Goal: Transaction & Acquisition: Purchase product/service

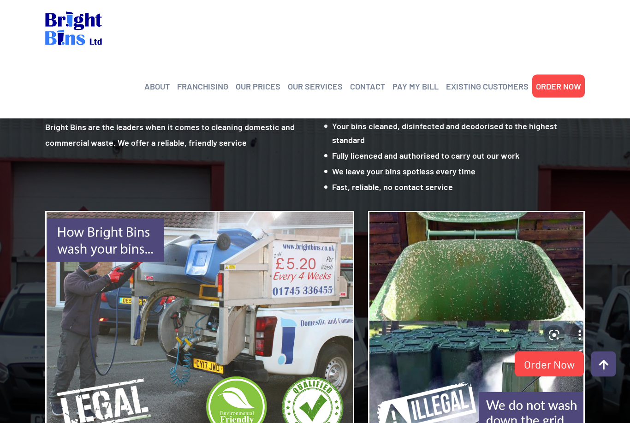
scroll to position [786, 0]
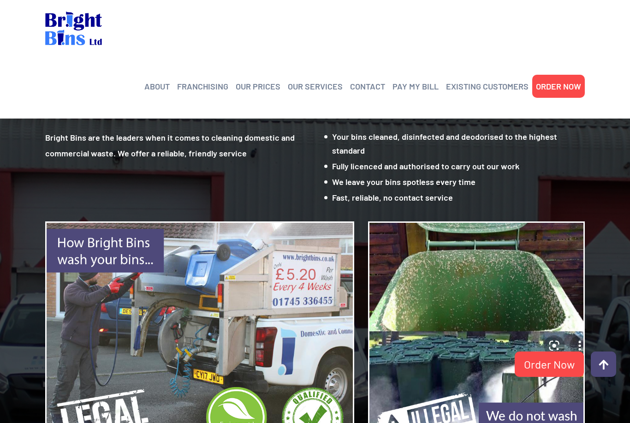
click at [262, 79] on link "OUR PRICES" at bounding box center [258, 86] width 45 height 14
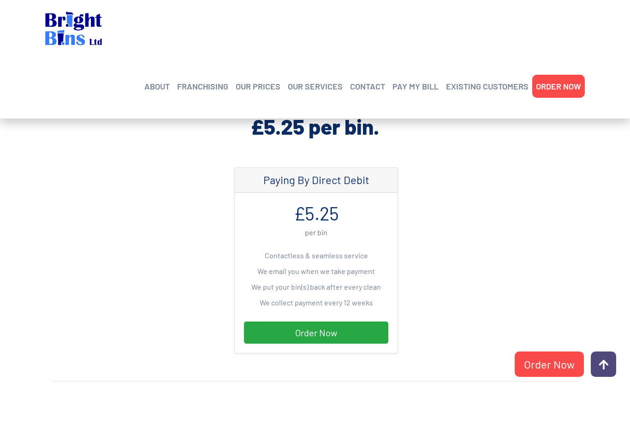
scroll to position [223, 0]
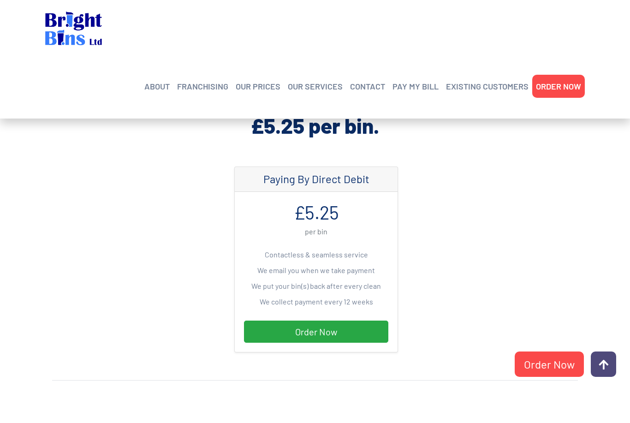
click at [347, 331] on link "Order Now" at bounding box center [316, 331] width 144 height 22
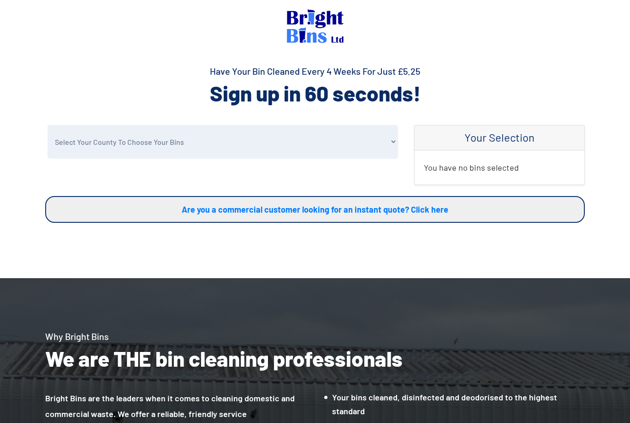
click at [328, 142] on select "Select Your County To Choose Your Bins Cheshire Conwy Denbighshire Flintshire S…" at bounding box center [222, 142] width 350 height 34
select select "Conwy"
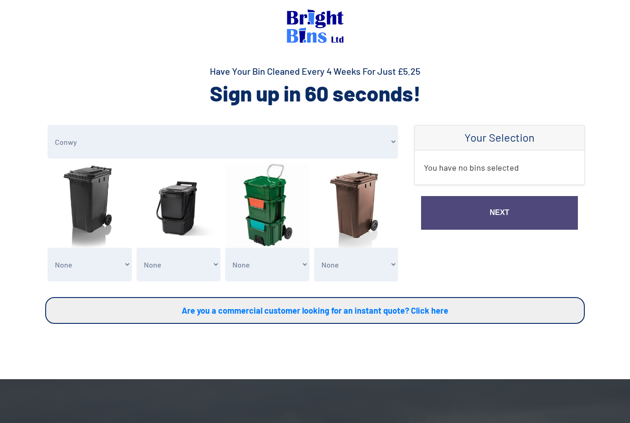
click at [82, 219] on img at bounding box center [89, 205] width 84 height 84
click at [90, 260] on select "None General Waste Bin - X1 (£5.25) General Waste Bin - X2 (£10.50) General Was…" at bounding box center [89, 265] width 84 height 34
select select "1"
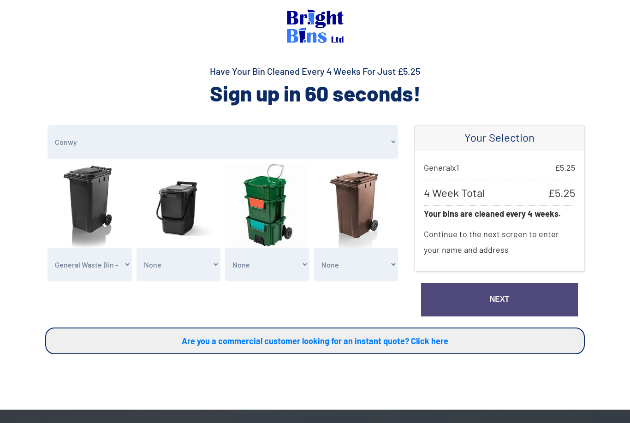
click at [512, 303] on link "Next" at bounding box center [499, 300] width 157 height 34
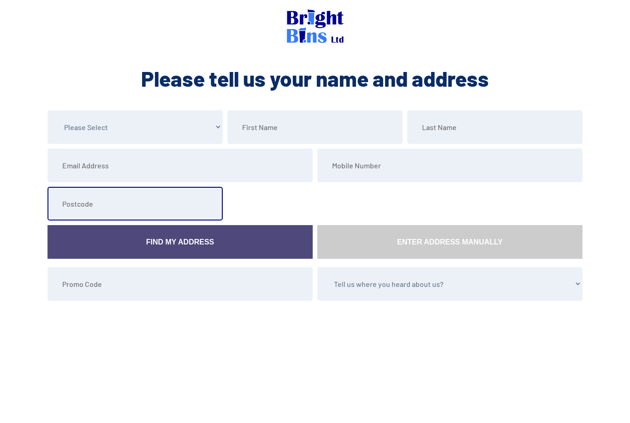
click at [73, 208] on input "text" at bounding box center [134, 204] width 175 height 34
